Goal: Transaction & Acquisition: Purchase product/service

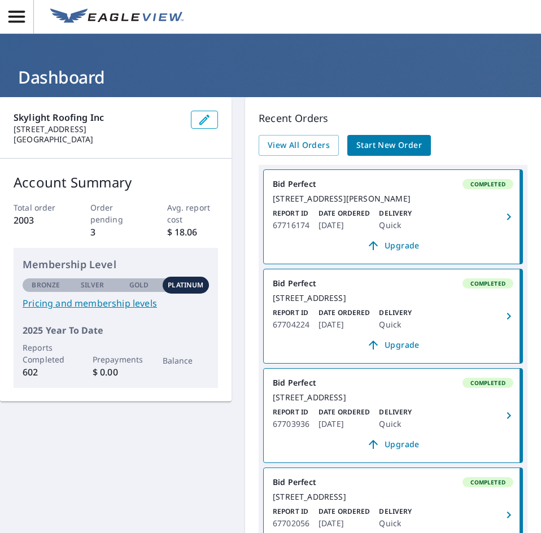
click at [379, 143] on span "Start New Order" at bounding box center [388, 145] width 65 height 14
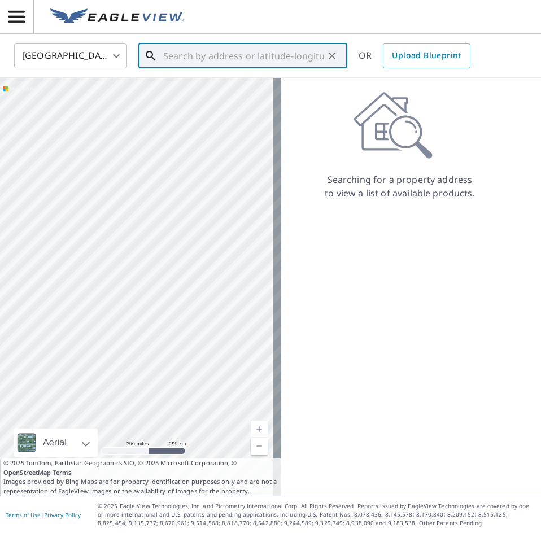
click at [189, 47] on input "text" at bounding box center [243, 56] width 161 height 32
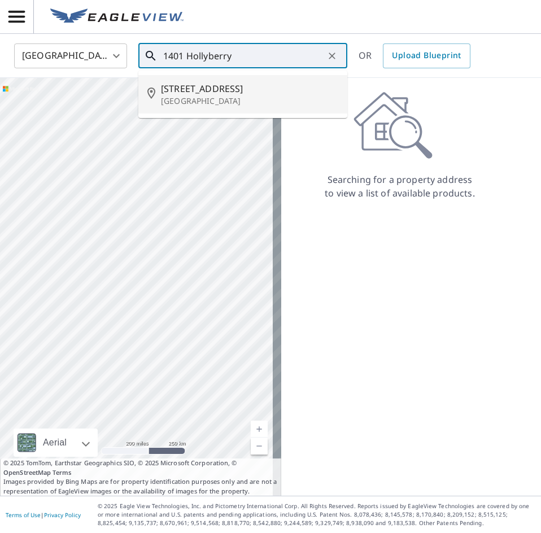
click at [183, 90] on span "[STREET_ADDRESS]" at bounding box center [249, 89] width 177 height 14
type input "[STREET_ADDRESS]"
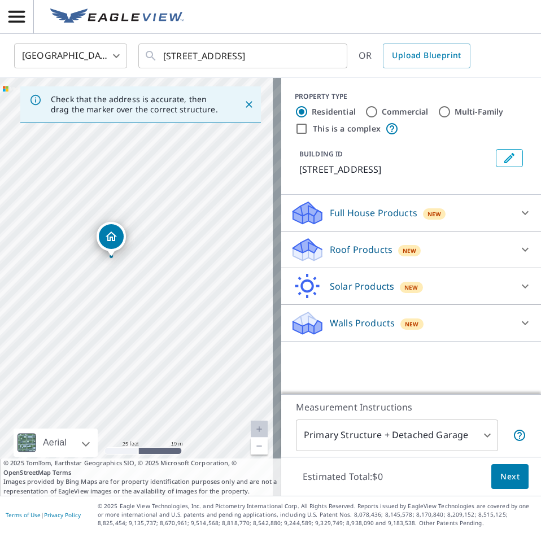
click at [340, 248] on p "Roof Products" at bounding box center [361, 250] width 63 height 14
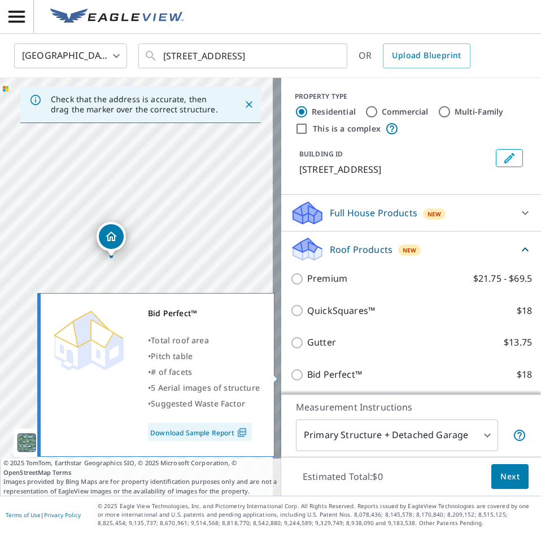
click at [290, 374] on input "Bid Perfect™ $18" at bounding box center [298, 375] width 17 height 14
checkbox input "true"
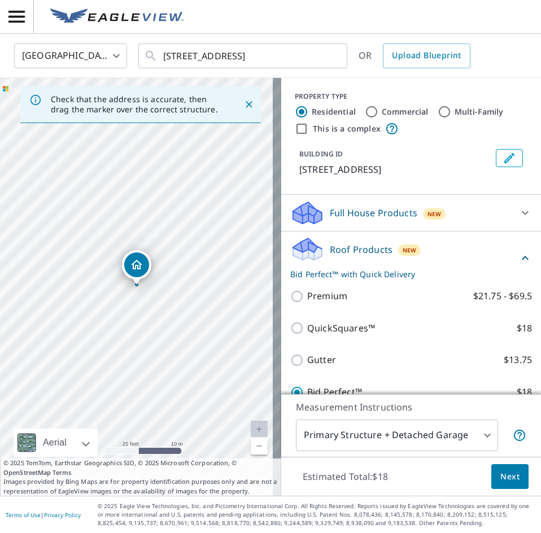
click at [503, 476] on span "Next" at bounding box center [509, 477] width 19 height 14
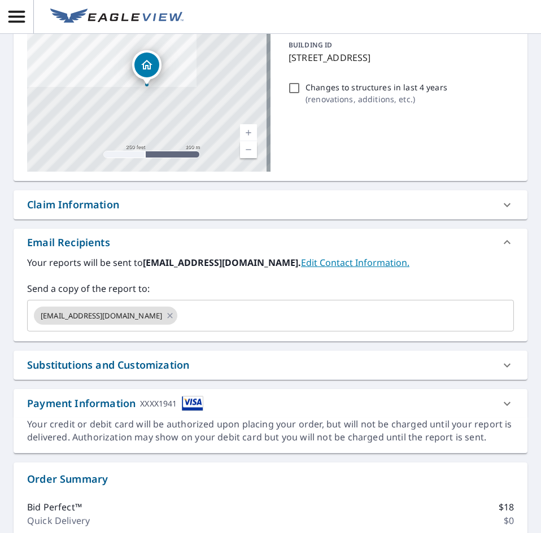
scroll to position [226, 0]
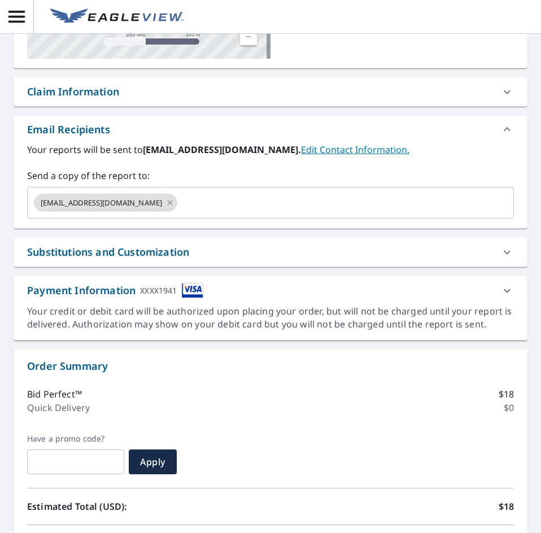
click at [159, 250] on div "Substitutions and Customization" at bounding box center [108, 251] width 162 height 15
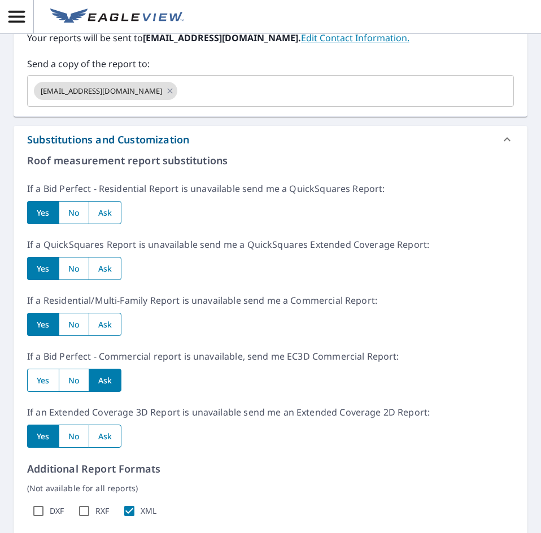
scroll to position [339, 0]
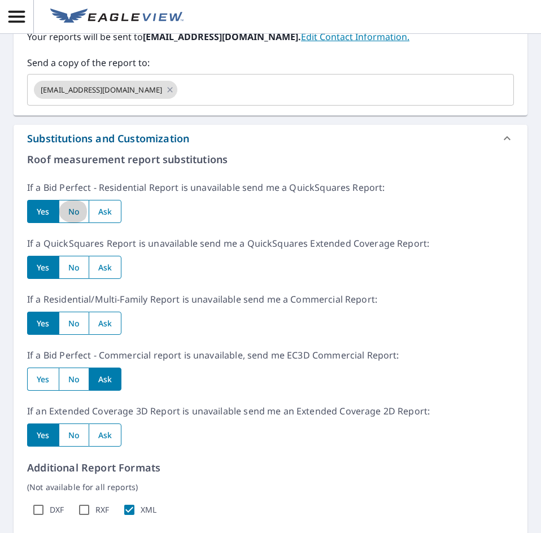
drag, startPoint x: 76, startPoint y: 219, endPoint x: 71, endPoint y: 254, distance: 34.7
click at [75, 221] on input "radio" at bounding box center [74, 211] width 30 height 23
radio input "true"
click at [73, 260] on input "radio" at bounding box center [74, 267] width 30 height 23
radio input "true"
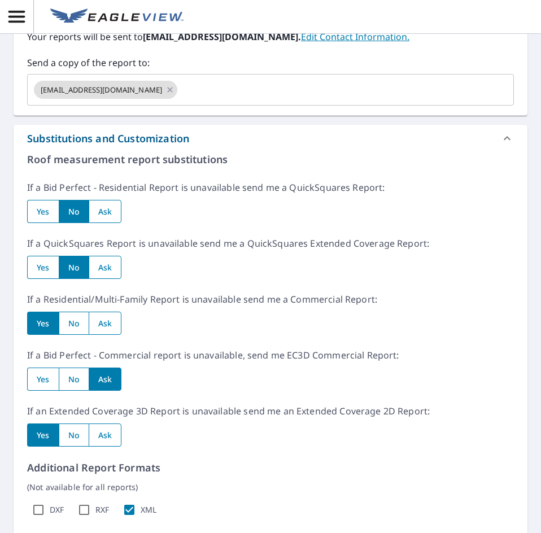
click at [74, 322] on input "radio" at bounding box center [74, 323] width 30 height 23
radio input "true"
click at [80, 379] on input "radio" at bounding box center [74, 379] width 30 height 23
radio input "true"
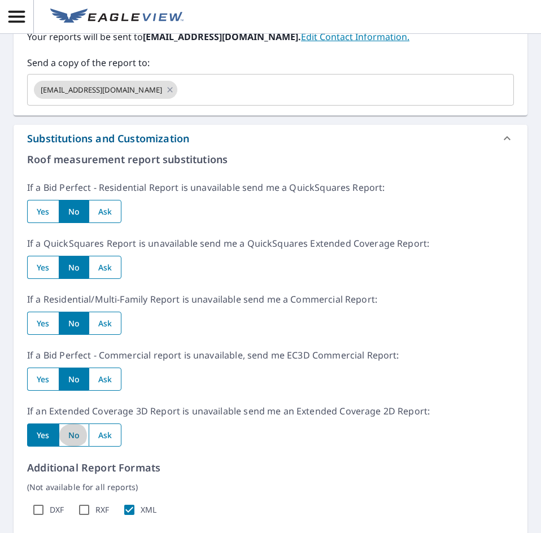
click at [79, 440] on input "radio" at bounding box center [74, 434] width 30 height 23
radio input "true"
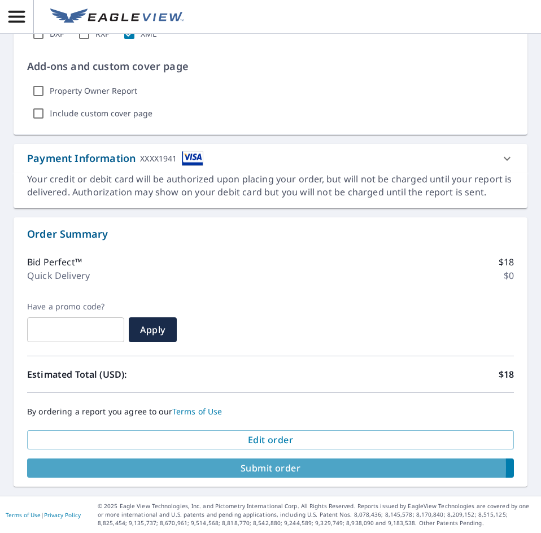
click at [259, 467] on span "Submit order" at bounding box center [270, 468] width 469 height 12
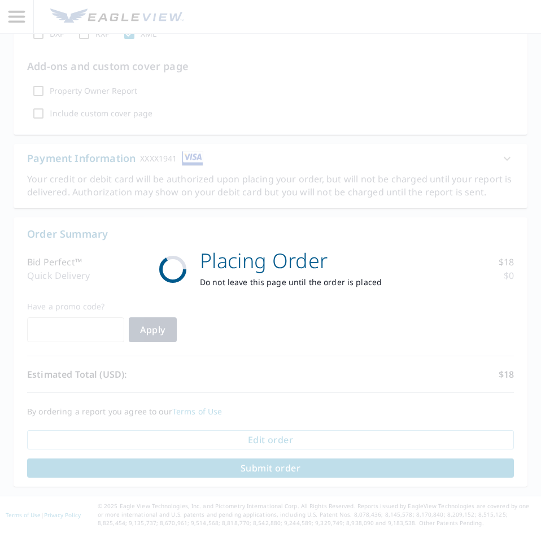
scroll to position [731, 0]
